Goal: Task Accomplishment & Management: Manage account settings

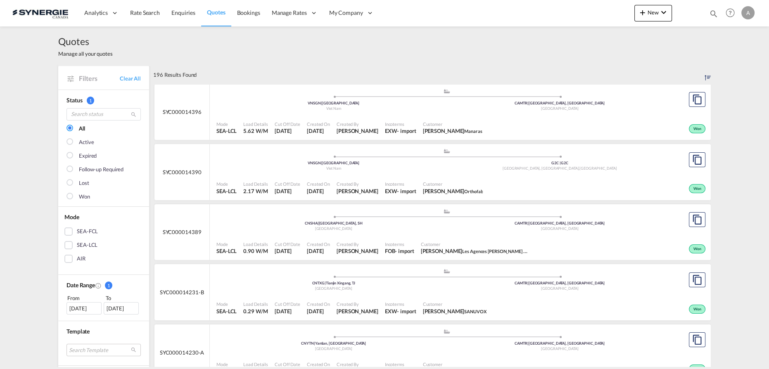
drag, startPoint x: 712, startPoint y: 11, endPoint x: 559, endPoint y: 14, distance: 153.3
click at [712, 11] on md-icon "icon-magnify" at bounding box center [713, 13] width 9 height 9
click at [568, 19] on select "Bookings Quotes Enquiries" at bounding box center [582, 13] width 39 height 15
select select "Quotes"
click at [563, 6] on select "Bookings Quotes Enquiries" at bounding box center [582, 13] width 39 height 15
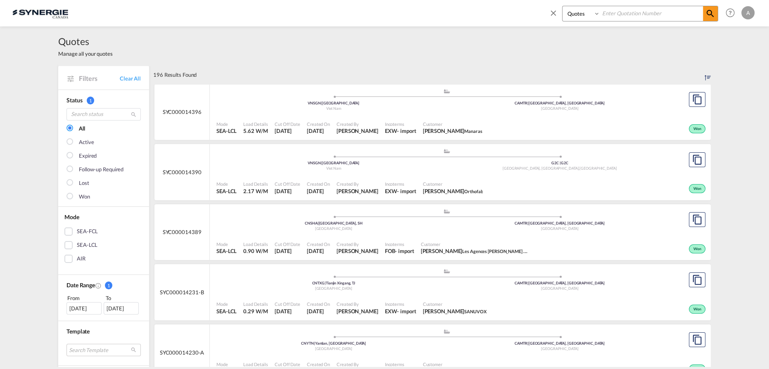
click at [627, 12] on input at bounding box center [651, 13] width 103 height 14
type input "14282"
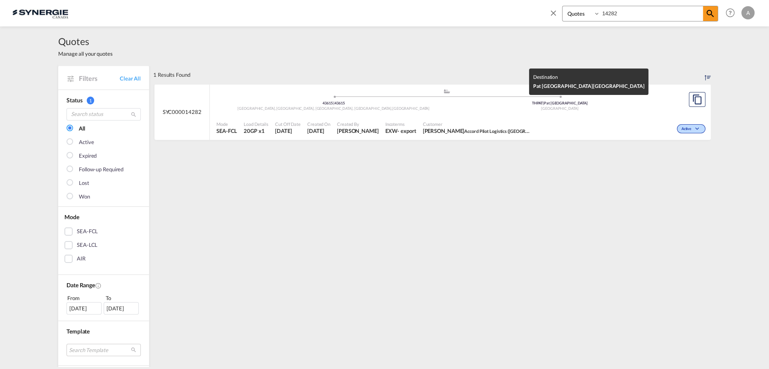
click at [516, 110] on div "[GEOGRAPHIC_DATA]" at bounding box center [560, 108] width 226 height 5
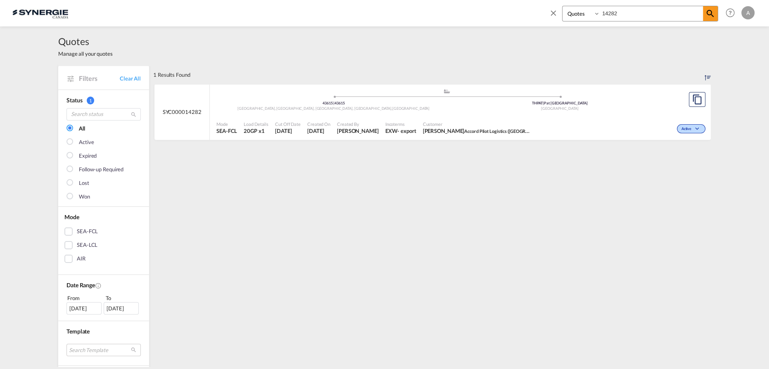
click at [666, 176] on div "1 Results Found .a{fill:#e6e6e6;}.b{fill:#cecece;}.c{fill:#2f2e41;}.d{fill:#a06…" at bounding box center [432, 359] width 558 height 586
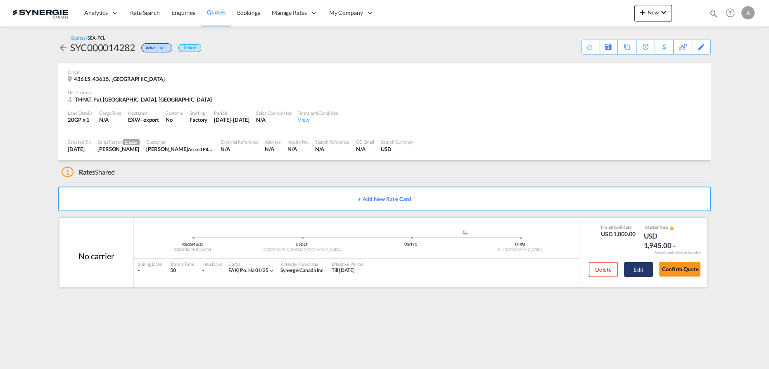
click at [640, 269] on button "Edit" at bounding box center [638, 269] width 29 height 15
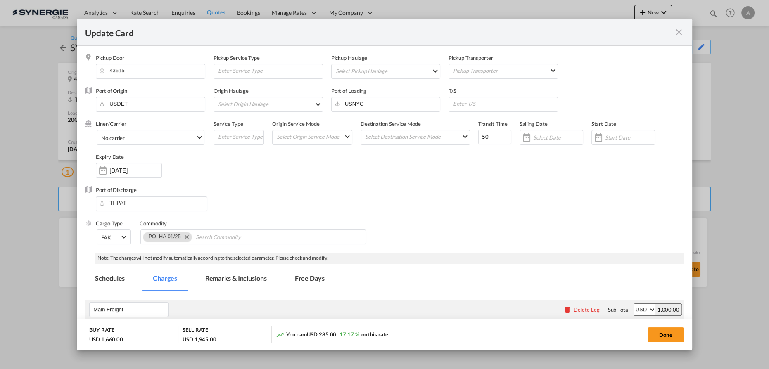
select select "per container"
select select "per B/L"
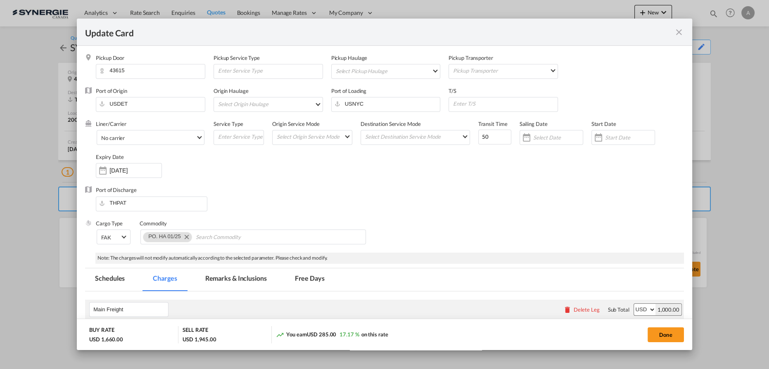
drag, startPoint x: 241, startPoint y: 269, endPoint x: 238, endPoint y: 275, distance: 6.7
click at [241, 270] on md-tab-item "Remarks & Inclusions" at bounding box center [235, 279] width 81 height 23
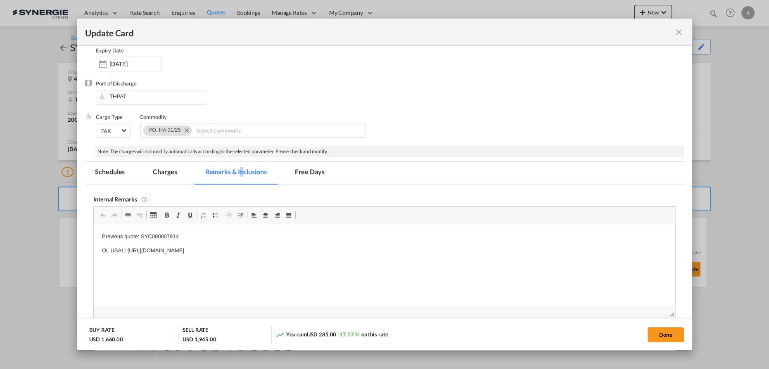
scroll to position [150, 0]
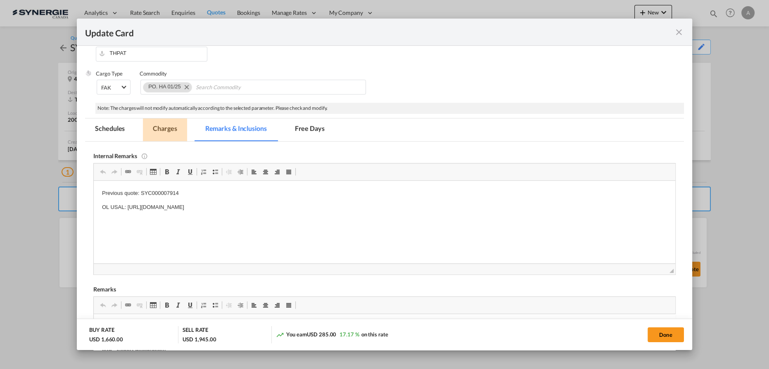
click at [169, 126] on md-tab-item "Charges" at bounding box center [165, 130] width 44 height 23
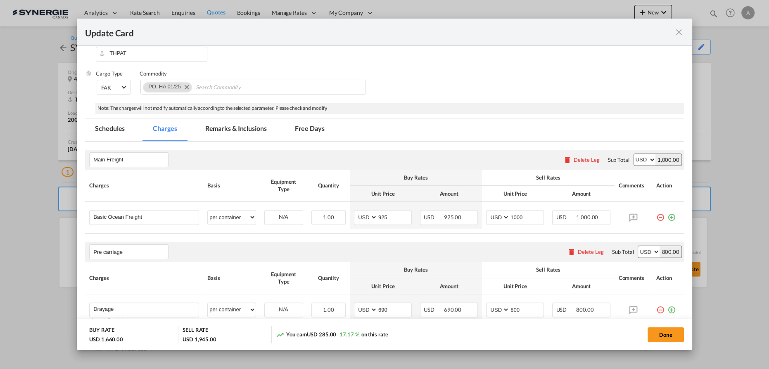
click at [676, 34] on md-icon "icon-close fg-AAA8AD m-0 pointer" at bounding box center [679, 32] width 10 height 10
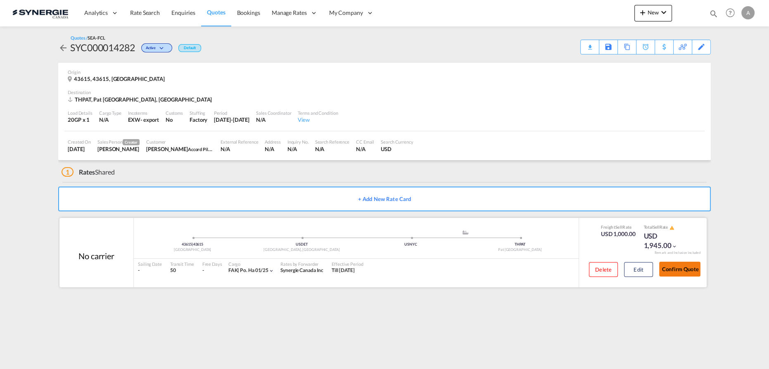
click at [687, 271] on button "Confirm Quote" at bounding box center [679, 269] width 41 height 15
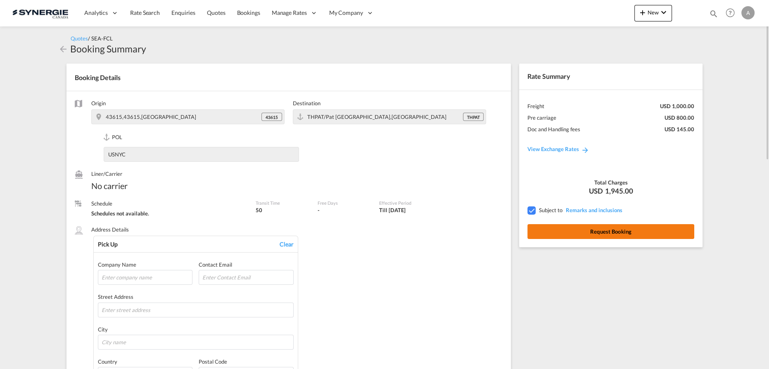
click at [615, 231] on button "Request Booking" at bounding box center [610, 231] width 167 height 15
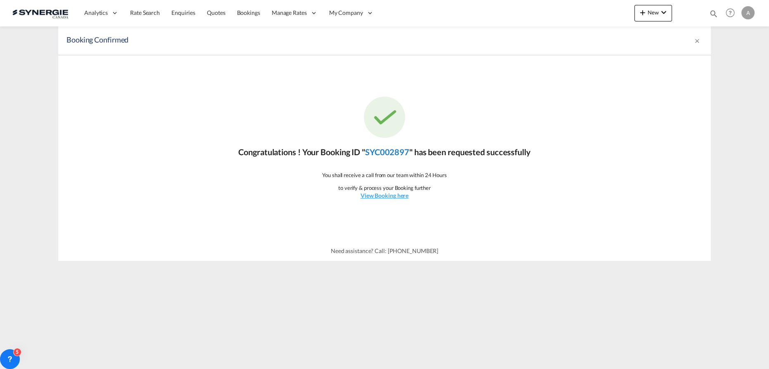
click at [400, 150] on link "SYC002897" at bounding box center [387, 152] width 44 height 10
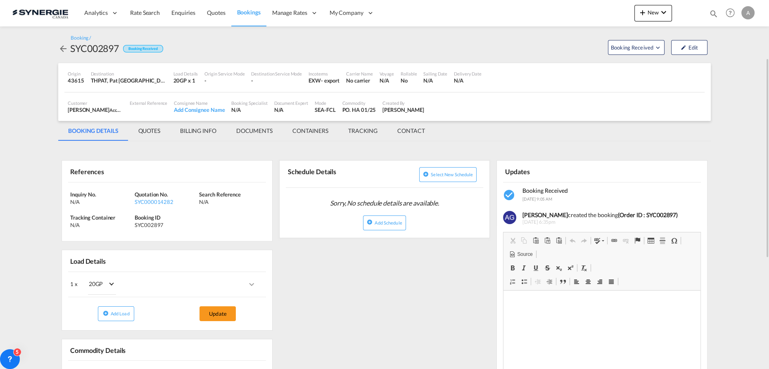
scroll to position [37, 0]
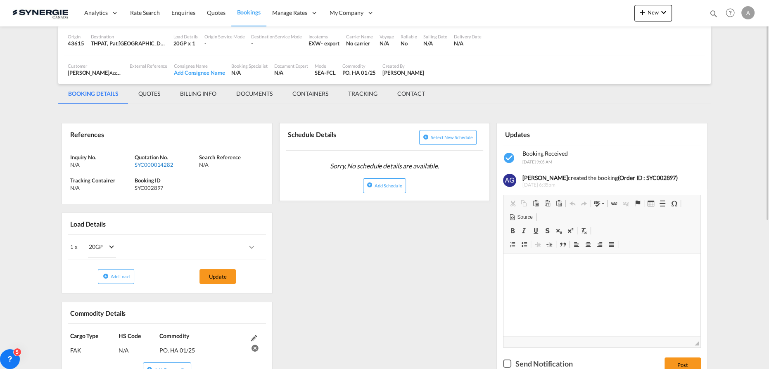
click at [146, 165] on div "SYC000014282" at bounding box center [166, 164] width 62 height 7
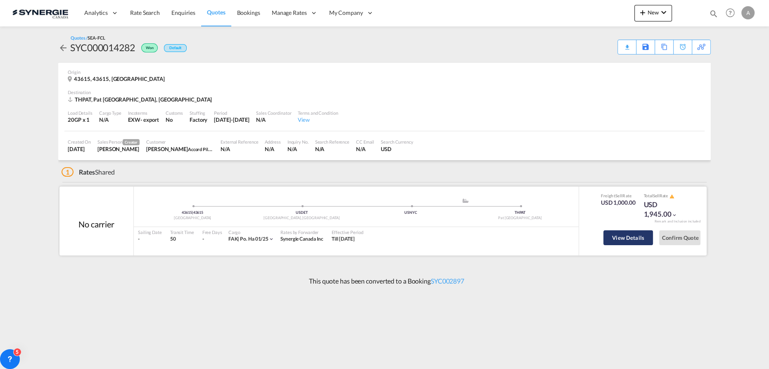
click at [620, 239] on button "View Details" at bounding box center [628, 237] width 50 height 15
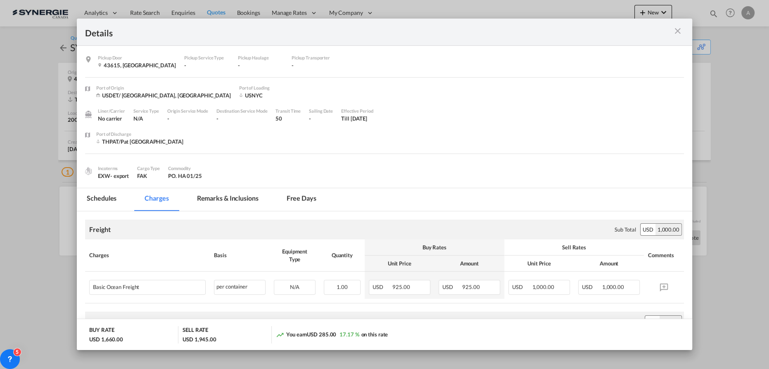
click at [233, 203] on md-tab-item "Remarks & Inclusions" at bounding box center [227, 199] width 81 height 23
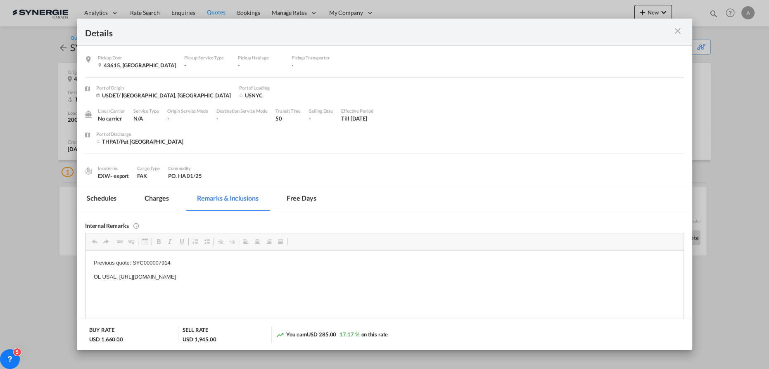
scroll to position [75, 0]
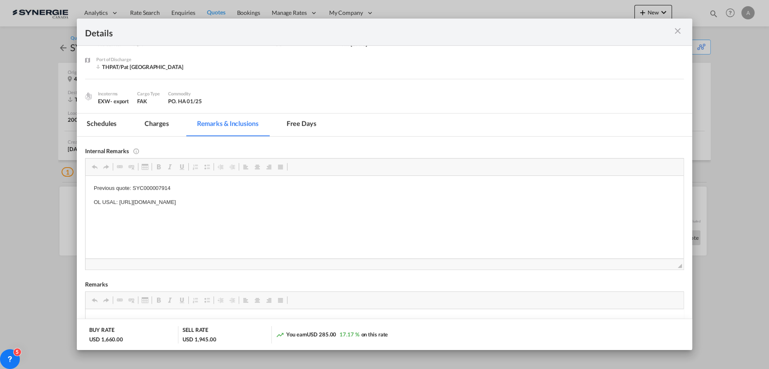
drag, startPoint x: 347, startPoint y: 205, endPoint x: 119, endPoint y: 202, distance: 228.4
click at [119, 202] on p "OL USAL: [URL][DOMAIN_NAME]" at bounding box center [385, 202] width 582 height 9
copy p "[URL][DOMAIN_NAME]"
click at [678, 30] on md-icon "icon-close m-3 fg-AAA8AD cursor" at bounding box center [678, 31] width 10 height 10
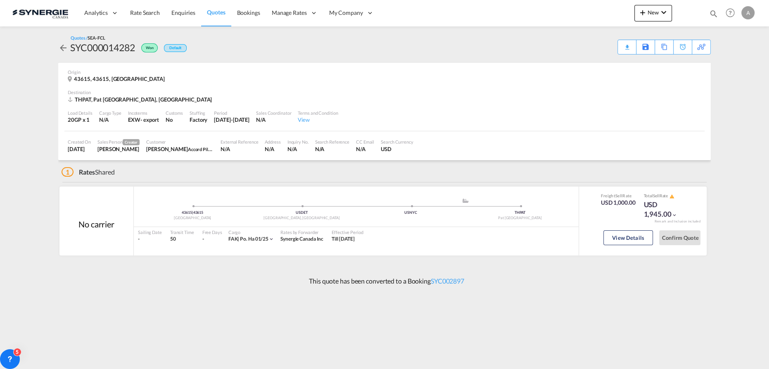
scroll to position [0, 0]
